Goal: Task Accomplishment & Management: Use online tool/utility

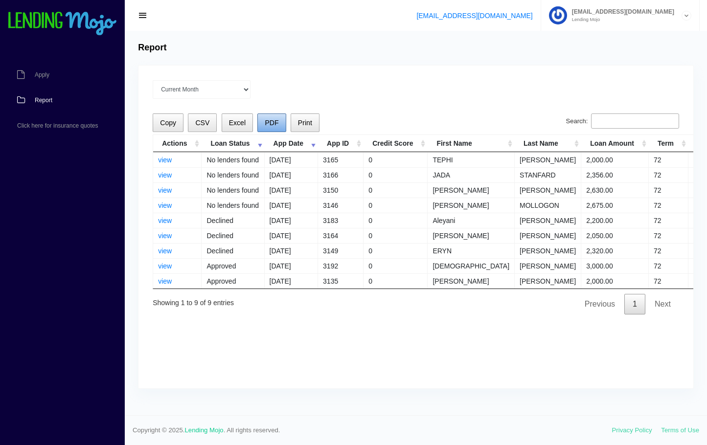
click at [273, 125] on span "PDF" at bounding box center [272, 123] width 14 height 8
click at [395, 53] on div "Report" at bounding box center [416, 48] width 565 height 11
click at [685, 14] on icon at bounding box center [686, 15] width 9 height 9
click at [623, 50] on link "Sign Out" at bounding box center [620, 53] width 157 height 14
